Goal: Information Seeking & Learning: Learn about a topic

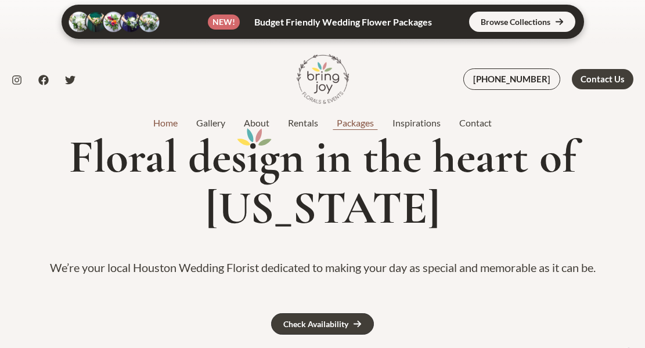
click at [364, 126] on link "Packages" at bounding box center [356, 123] width 56 height 14
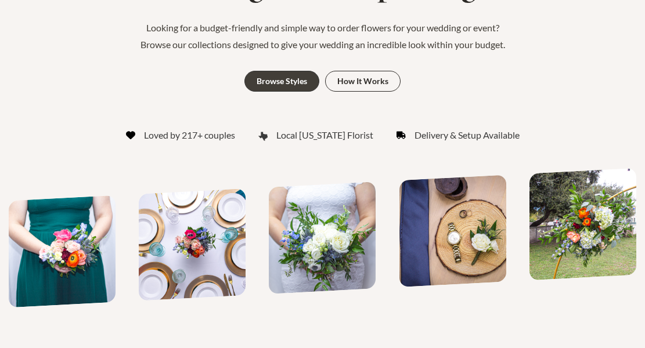
scroll to position [221, 0]
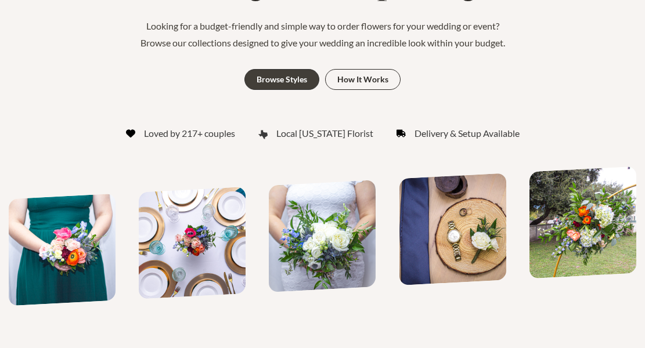
click at [364, 126] on div "Loved by 217+ couples Local Texas Florist Delivery & Setup Available" at bounding box center [323, 133] width 634 height 17
click at [358, 86] on link "How It Works" at bounding box center [362, 79] width 75 height 21
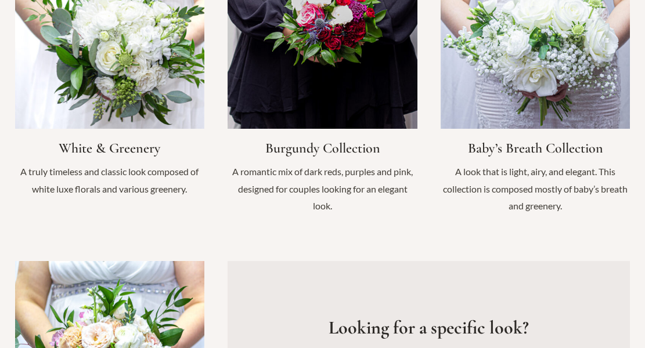
scroll to position [1251, 0]
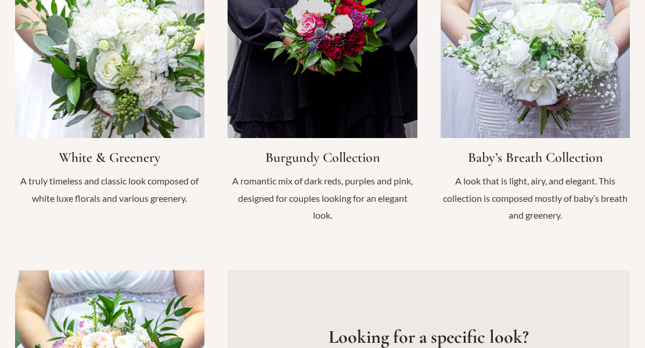
click at [76, 73] on link "Infobox Link" at bounding box center [110, 83] width 190 height 270
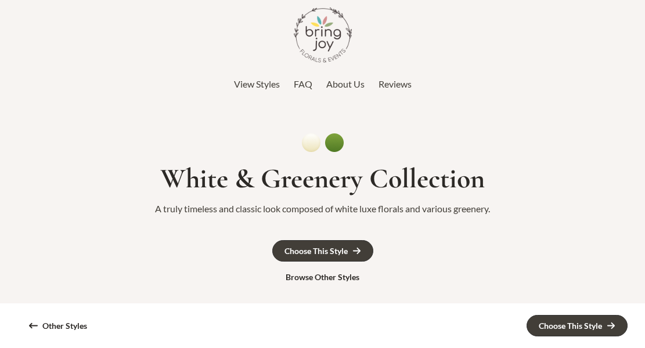
click at [256, 96] on div "View Styles FAQ About Us Reviews" at bounding box center [322, 84] width 645 height 29
click at [251, 82] on span "View Styles" at bounding box center [257, 83] width 46 height 11
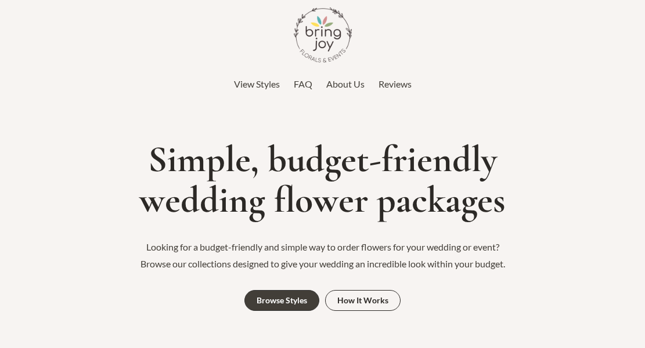
click at [347, 86] on span "About Us" at bounding box center [345, 83] width 38 height 11
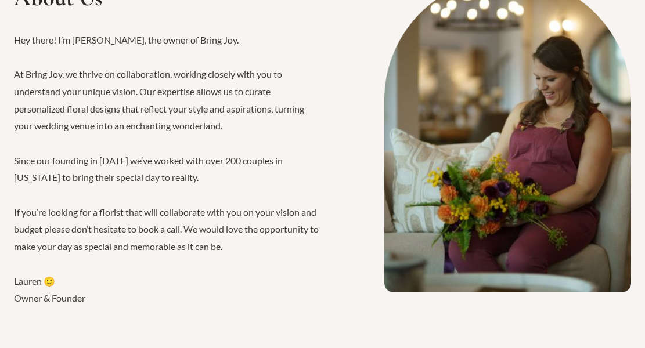
scroll to position [1900, 0]
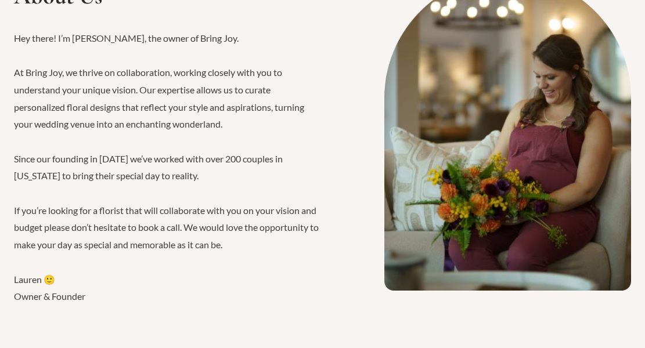
scroll to position [815, 0]
